Goal: Task Accomplishment & Management: Complete application form

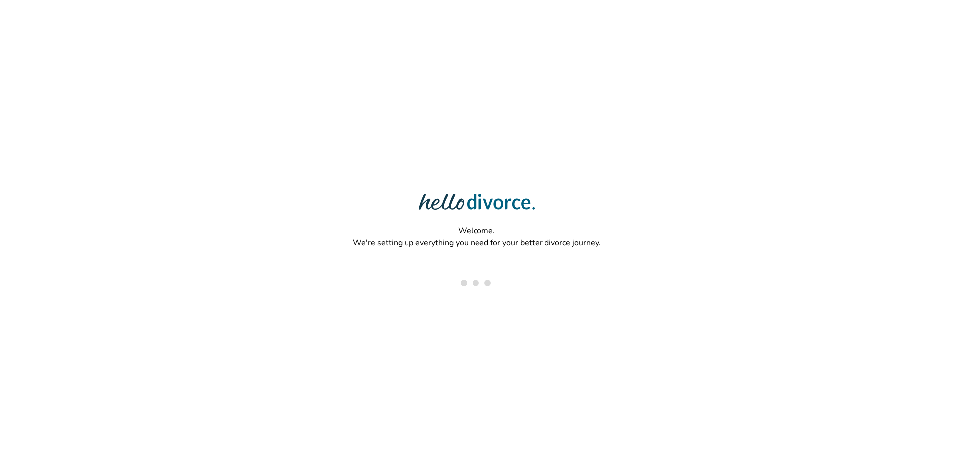
click at [606, 244] on div "Welcome. We're setting up everything you need for your better divorce journey." at bounding box center [476, 194] width 953 height 388
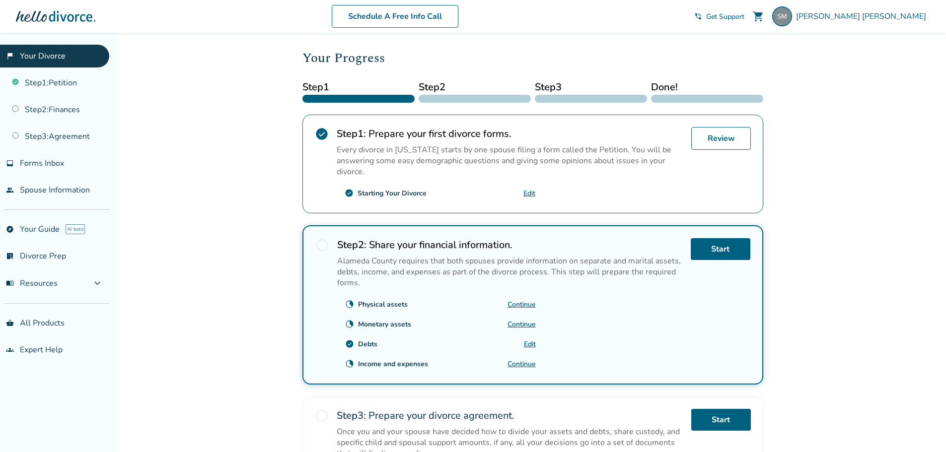
scroll to position [149, 0]
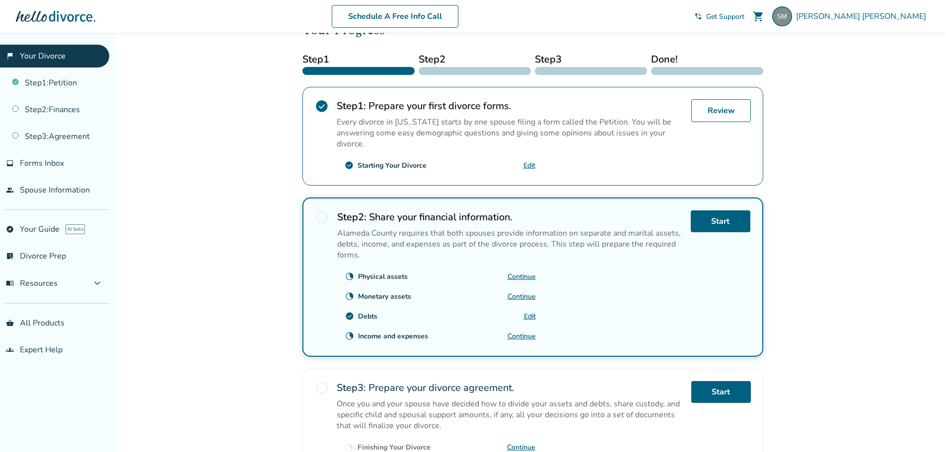
click at [522, 279] on link "Continue" at bounding box center [521, 276] width 28 height 9
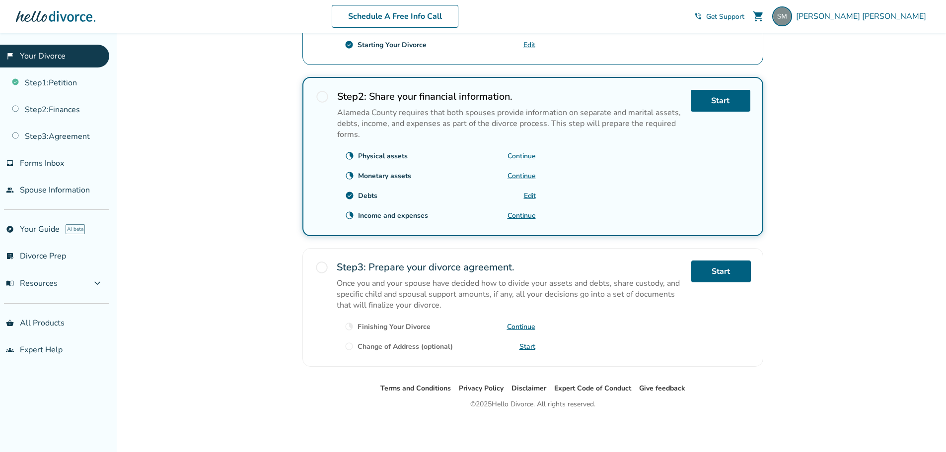
scroll to position [269, 0]
click at [521, 178] on link "Continue" at bounding box center [521, 176] width 28 height 9
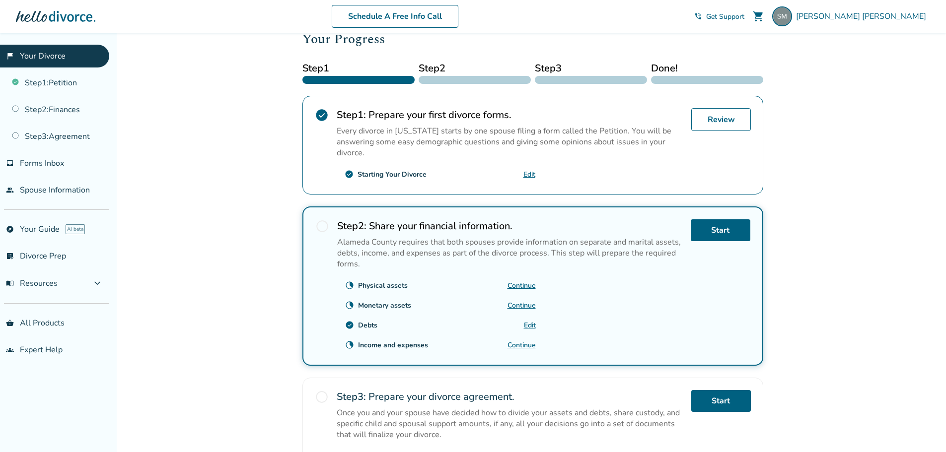
scroll to position [199, 0]
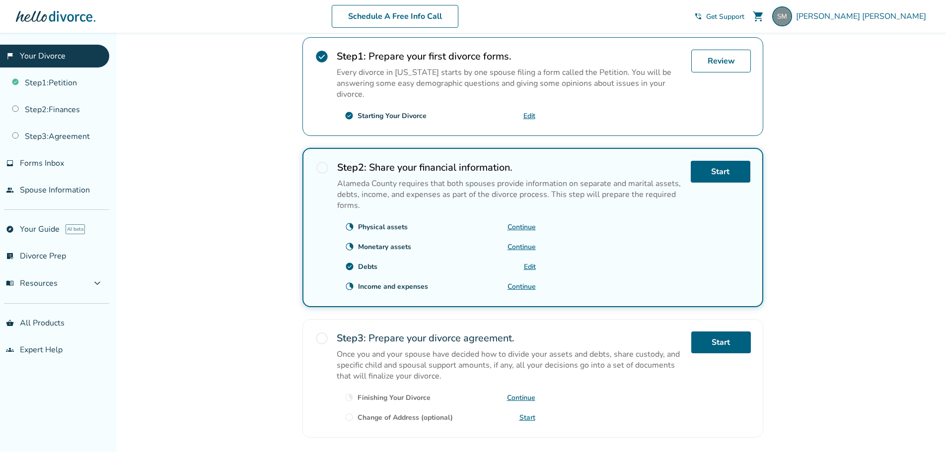
click at [530, 270] on link "Edit" at bounding box center [530, 266] width 12 height 9
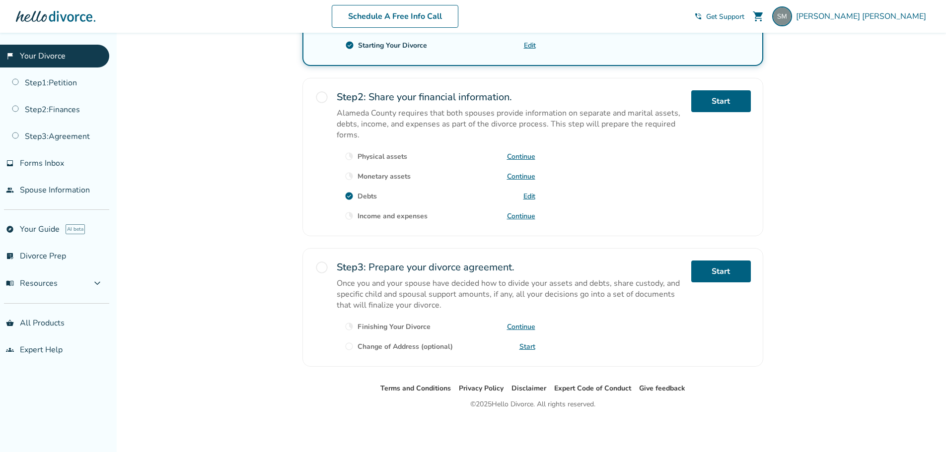
scroll to position [269, 0]
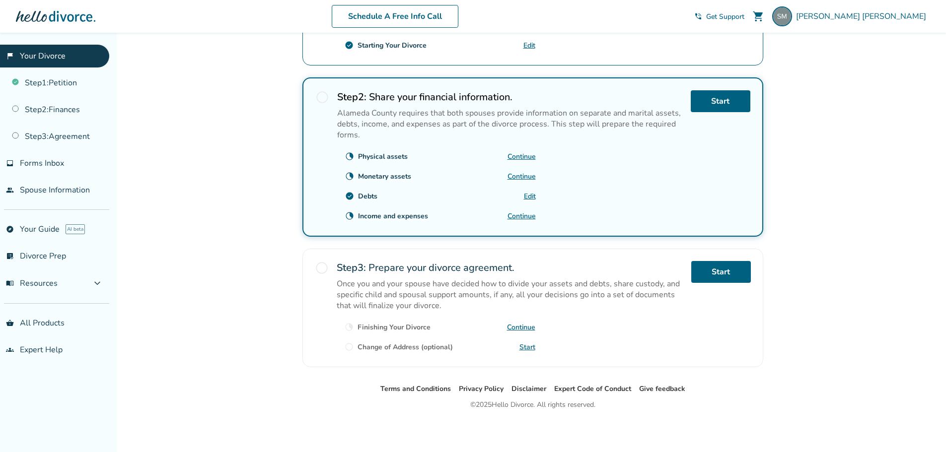
click at [527, 215] on link "Continue" at bounding box center [521, 215] width 28 height 9
